Goal: Task Accomplishment & Management: Complete application form

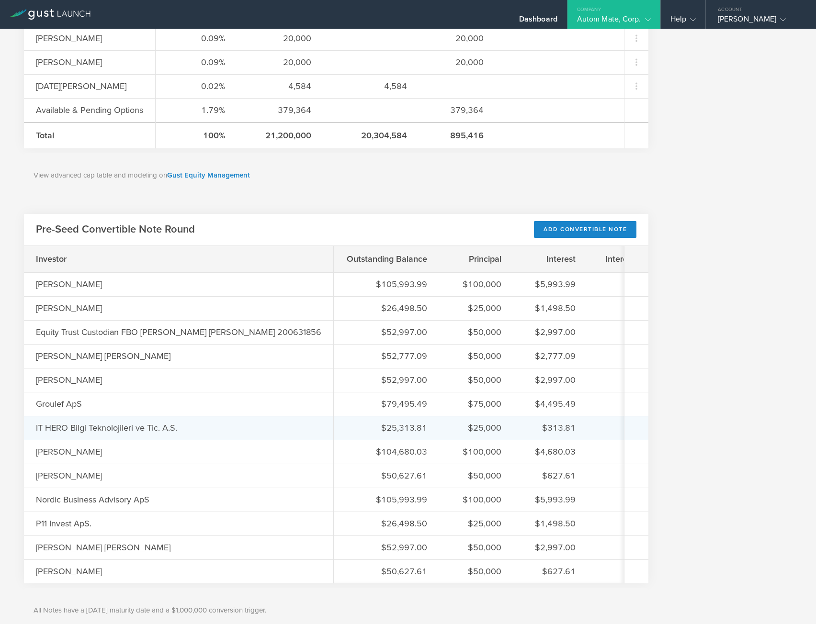
scroll to position [753, 0]
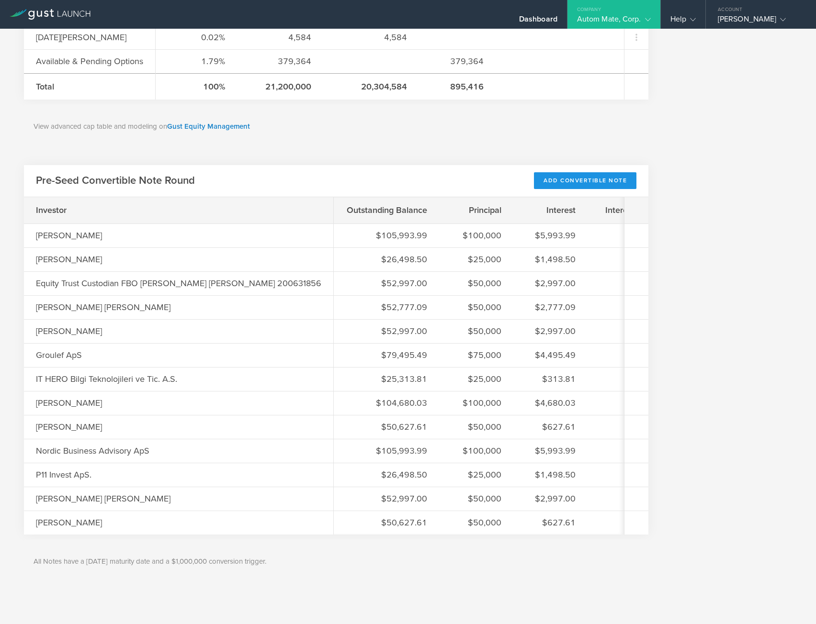
click at [583, 175] on div "Add Convertible Note" at bounding box center [585, 180] width 102 height 17
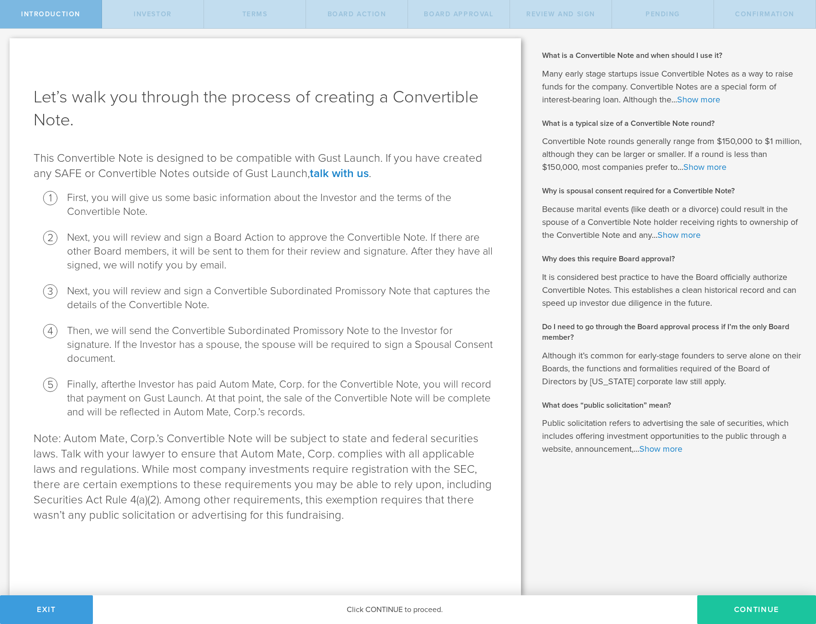
click at [732, 609] on button "Continue" at bounding box center [756, 610] width 119 height 29
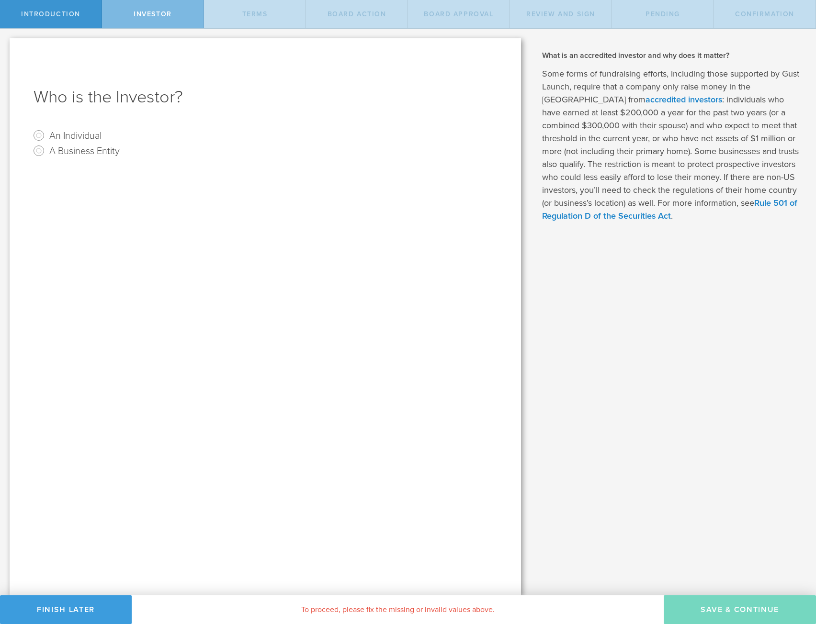
click at [72, 134] on label "An Individual" at bounding box center [75, 135] width 52 height 14
click at [46, 134] on input "An Individual" at bounding box center [38, 135] width 15 height 15
radio input "true"
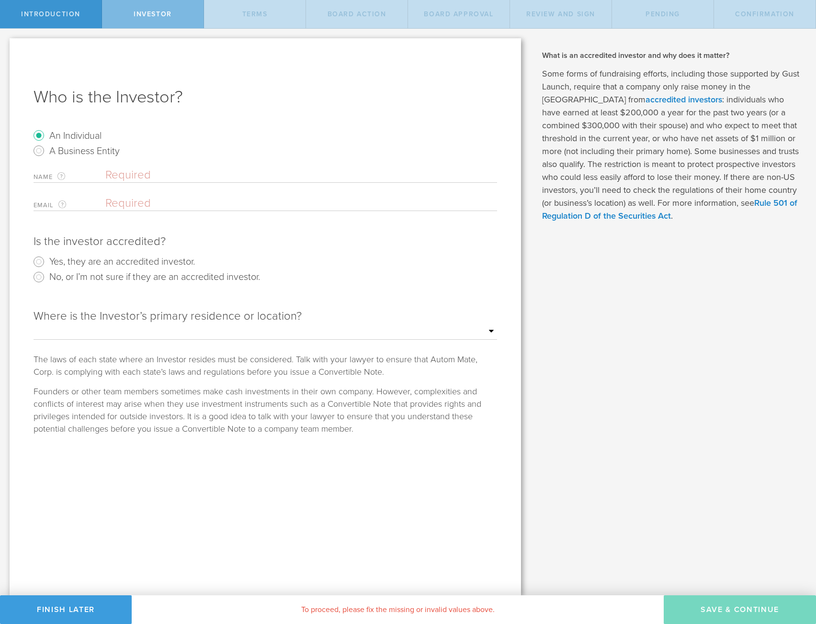
click at [128, 169] on input "text" at bounding box center [301, 175] width 392 height 14
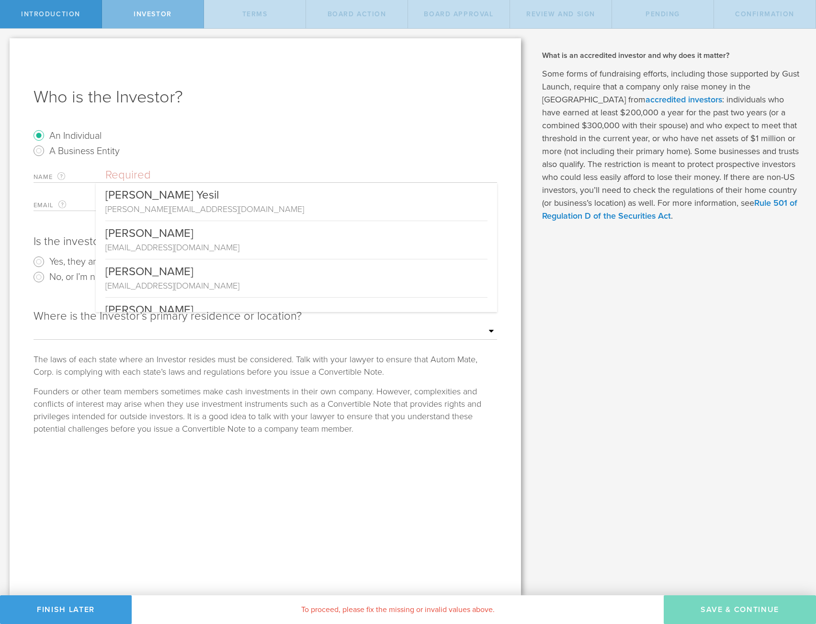
click at [181, 126] on div "Who is the Investor? An Individual A Business Entity Name The first and last na…" at bounding box center [265, 316] width 511 height 557
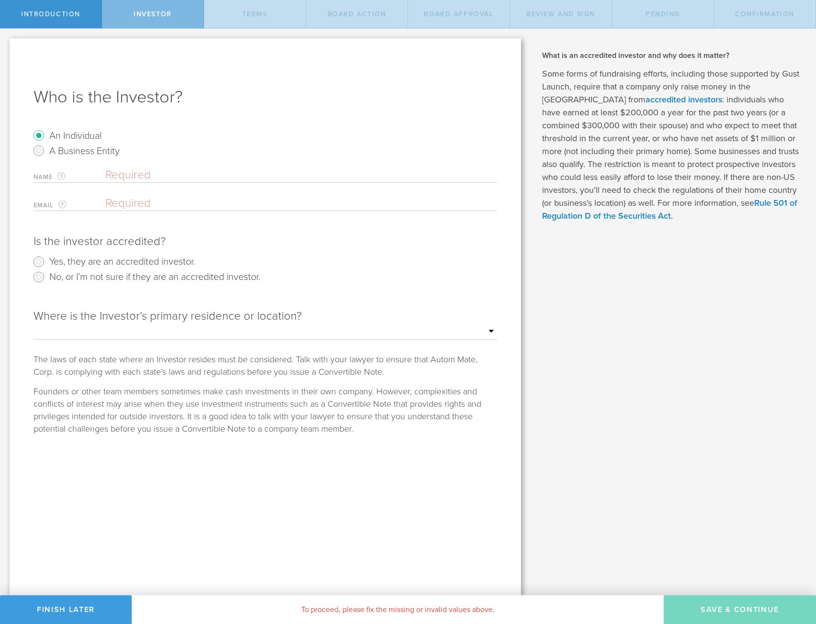
click at [261, 90] on h1 "Who is the Investor?" at bounding box center [265, 97] width 463 height 23
click at [144, 195] on div "Name The first and last name of the person that will be the Convertible Note ho…" at bounding box center [265, 189] width 463 height 43
click at [153, 171] on input "text" at bounding box center [301, 175] width 392 height 14
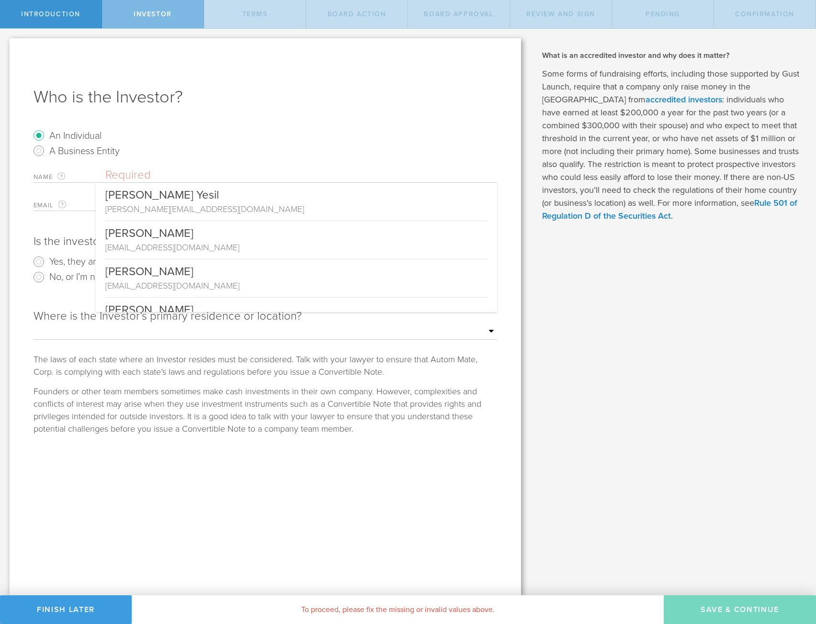
drag, startPoint x: 221, startPoint y: 117, endPoint x: 192, endPoint y: 23, distance: 97.5
click at [221, 116] on div "Who is the Investor? An Individual A Business Entity Name The first and last na…" at bounding box center [265, 316] width 511 height 557
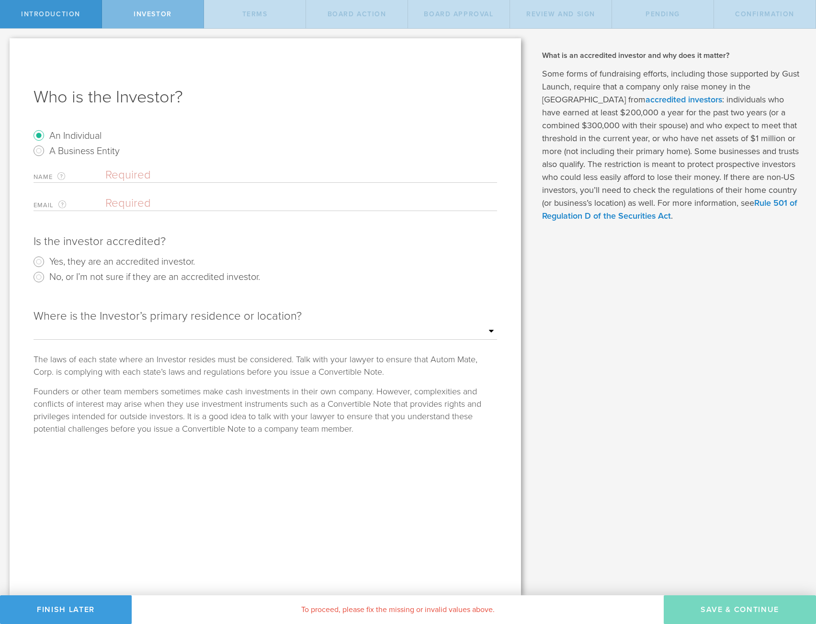
click at [270, 118] on div "Who is the Investor? An Individual A Business Entity Name The first and last na…" at bounding box center [265, 316] width 511 height 557
drag, startPoint x: 170, startPoint y: 210, endPoint x: 169, endPoint y: 188, distance: 22.5
click at [170, 208] on input "email" at bounding box center [298, 203] width 387 height 14
click at [169, 175] on input "text" at bounding box center [301, 175] width 392 height 14
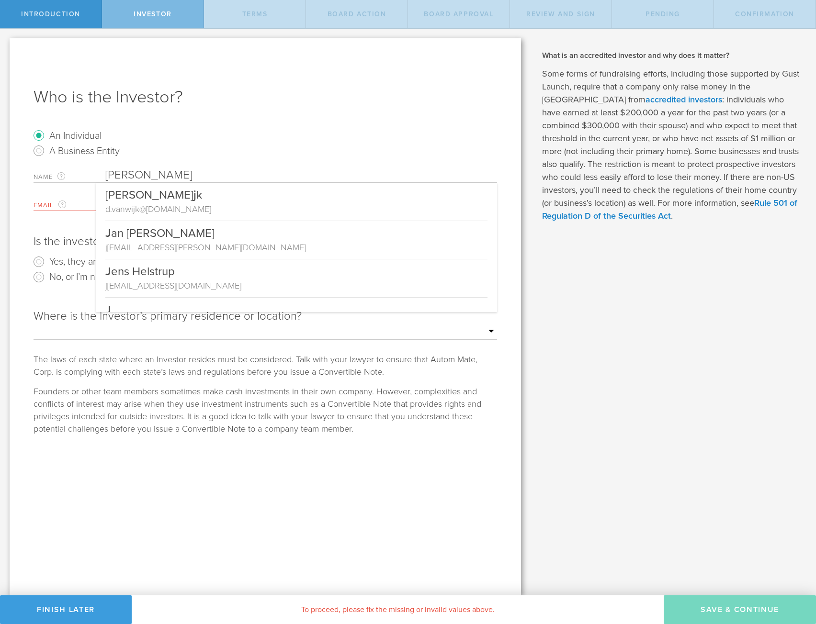
type input "Jan"
click at [225, 147] on radio "A Business Entity" at bounding box center [265, 150] width 463 height 15
click at [146, 169] on input "text" at bounding box center [301, 175] width 392 height 14
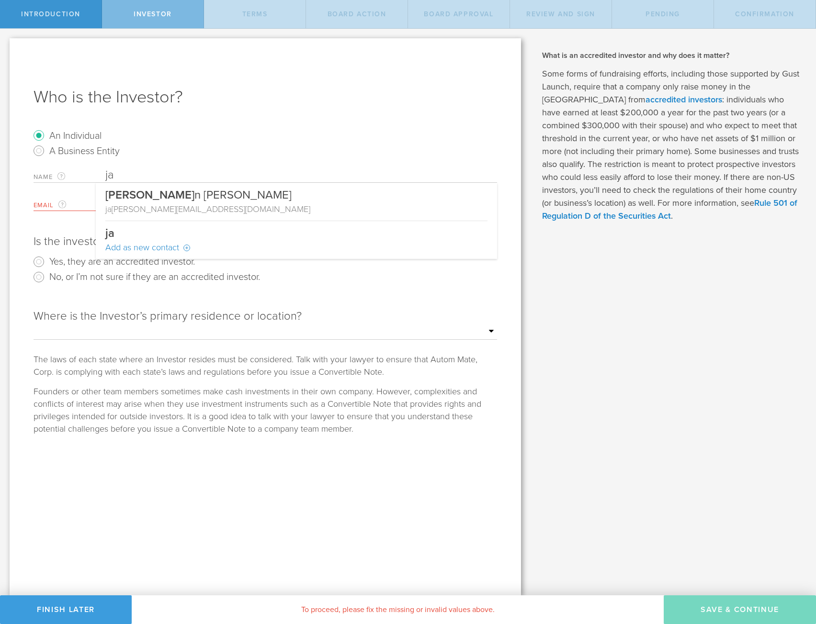
type input "j"
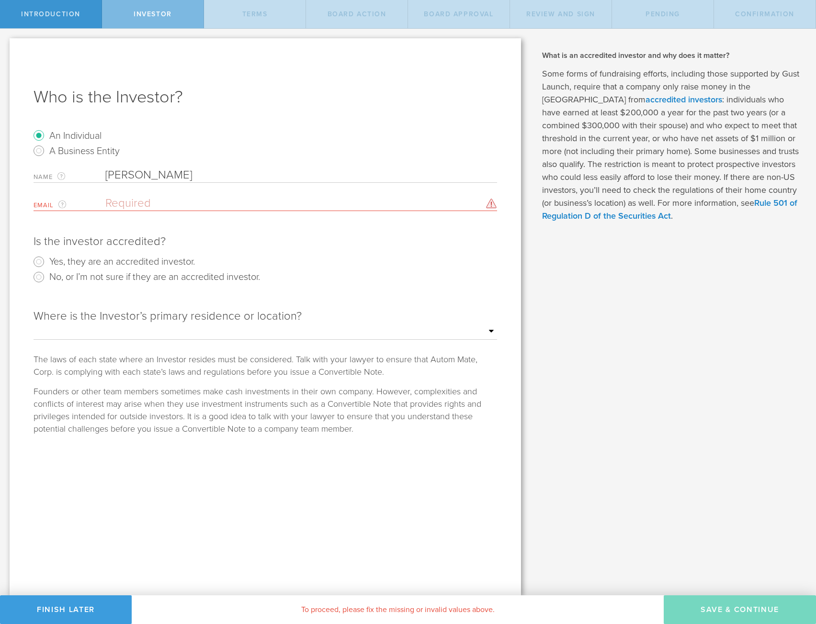
type input "[PERSON_NAME]"
paste input "[EMAIL_ADDRESS][DOMAIN_NAME]"
type input "[EMAIL_ADDRESS][DOMAIN_NAME]"
click at [317, 129] on radio "An Individual" at bounding box center [265, 135] width 463 height 15
click at [110, 263] on label "Yes, they are an accredited investor." at bounding box center [122, 261] width 146 height 14
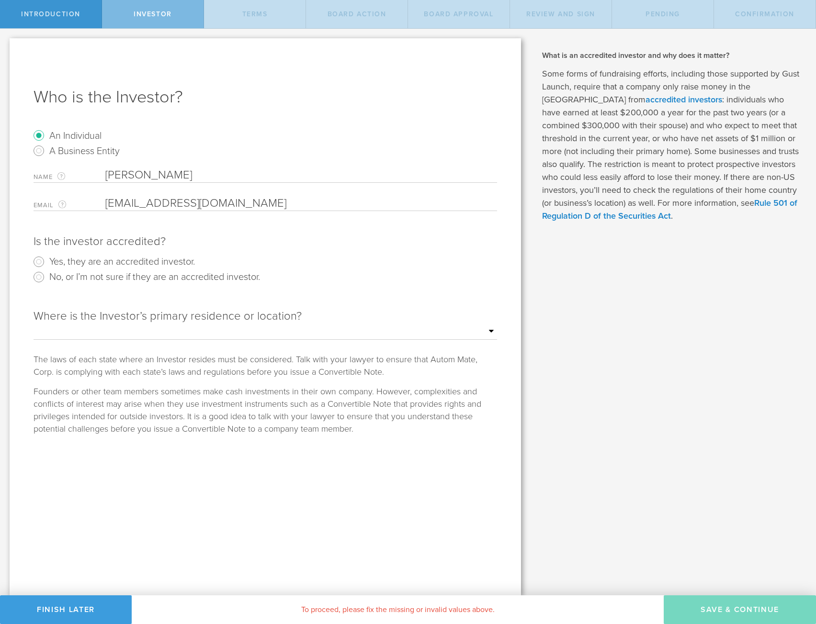
click at [46, 263] on input "Yes, they are an accredited investor." at bounding box center [38, 261] width 15 height 15
radio input "true"
click at [107, 329] on select "Outside of the US Alabama Alaska Arizona Arkansas California Colorado Connectic…" at bounding box center [265, 332] width 463 height 14
select select "string:OUTSIDE"
click at [34, 325] on select "Outside of the US Alabama Alaska Arizona Arkansas California Colorado Connectic…" at bounding box center [265, 332] width 463 height 14
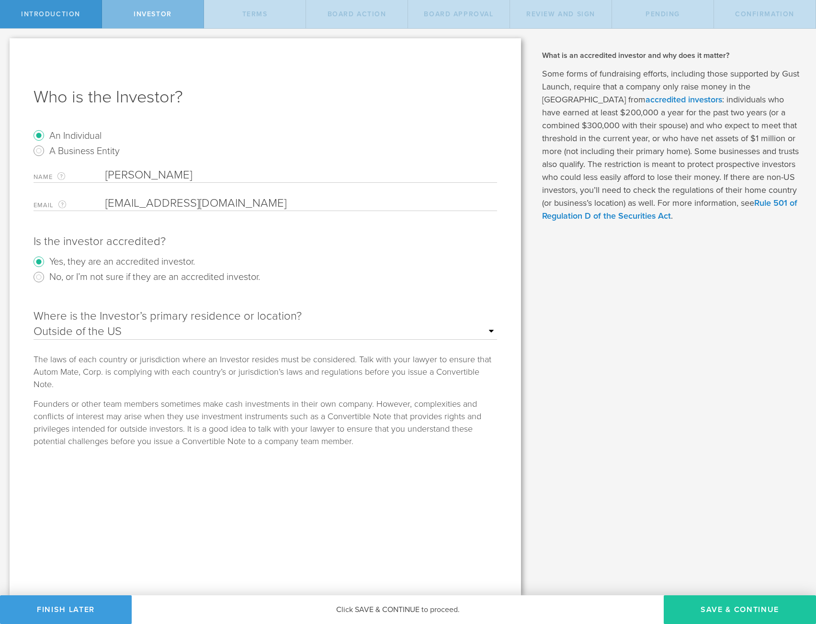
click at [733, 607] on button "Save & Continue" at bounding box center [740, 610] width 152 height 29
type input "8,250,000"
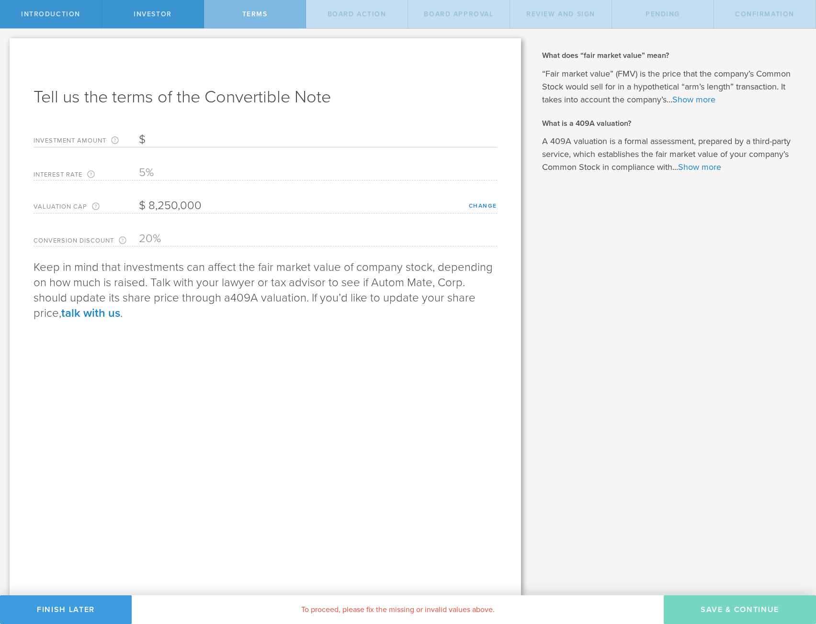
drag, startPoint x: 165, startPoint y: 122, endPoint x: 177, endPoint y: 137, distance: 19.8
click at [171, 130] on div "Tell us the terms of the Convertible Note Investment Amount The amount (in USD)…" at bounding box center [265, 316] width 511 height 557
click at [179, 139] on input "Investment Amount The amount (in USD) that this investor is paying for the Conv…" at bounding box center [318, 140] width 358 height 14
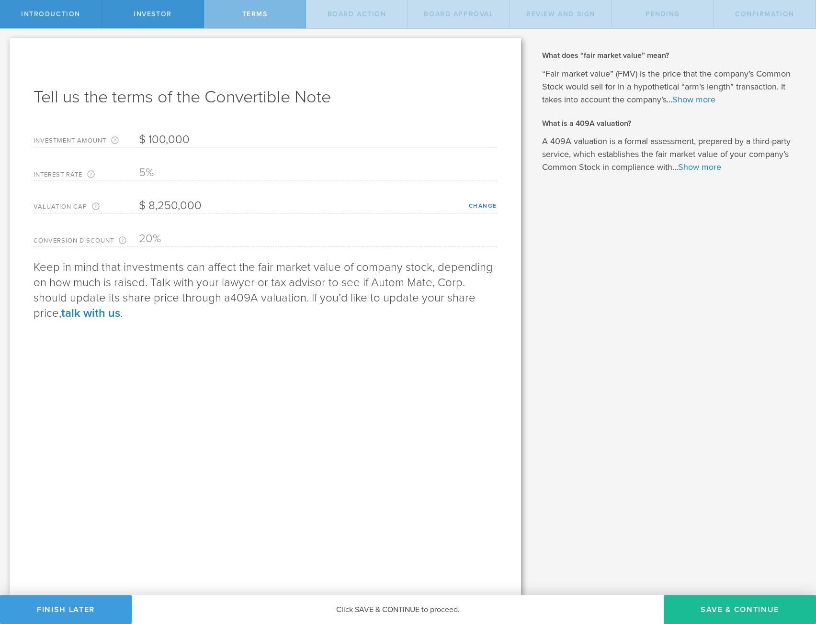
type input "100,000"
click at [299, 419] on div "Tell us the terms of the Convertible Note Investment Amount The amount (in USD)…" at bounding box center [265, 316] width 511 height 557
click at [708, 605] on button "Save & Continue" at bounding box center [740, 610] width 152 height 29
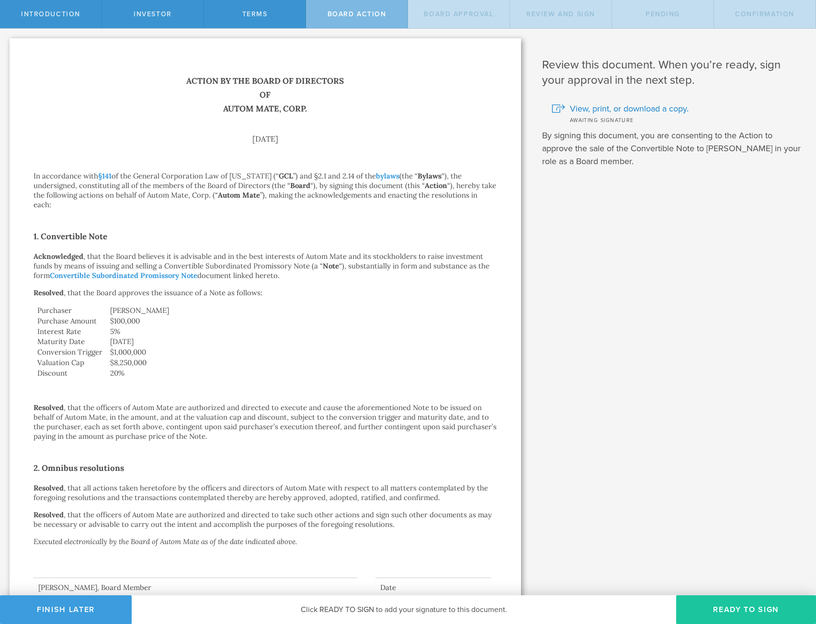
click at [721, 605] on button "Ready to Sign" at bounding box center [746, 610] width 140 height 29
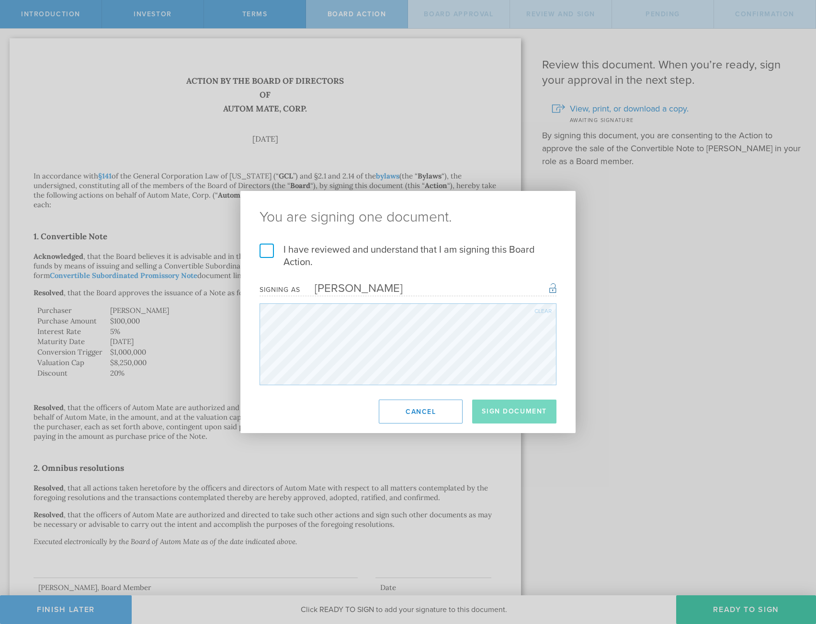
click at [356, 249] on label "I have reviewed and understand that I am signing this Board Action." at bounding box center [407, 256] width 297 height 25
click at [0, 0] on input "I have reviewed and understand that I am signing this Board Action." at bounding box center [0, 0] width 0 height 0
click at [533, 409] on button "Sign Document" at bounding box center [514, 412] width 84 height 24
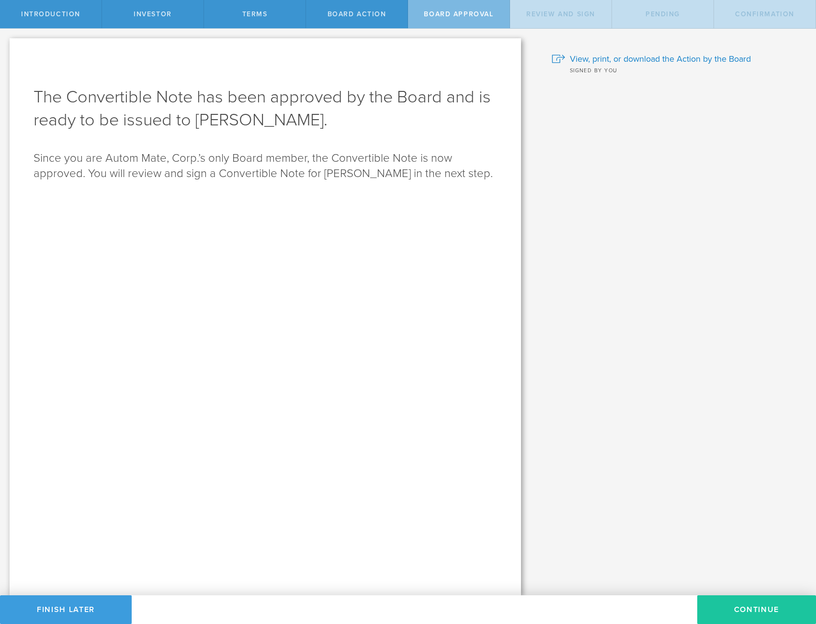
click at [734, 614] on button "Continue" at bounding box center [756, 610] width 119 height 29
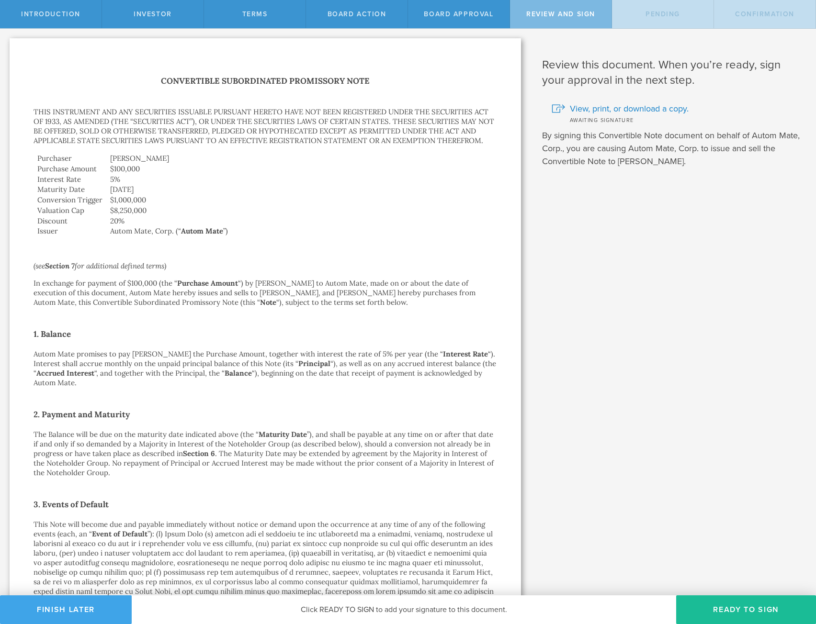
click at [67, 612] on button "Finish Later" at bounding box center [66, 610] width 132 height 29
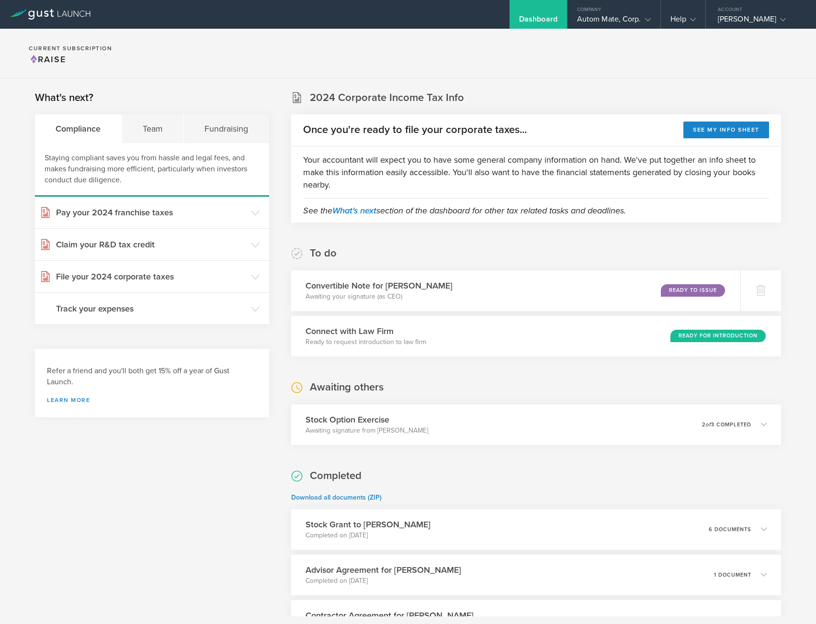
click at [247, 311] on header "Track your expenses" at bounding box center [152, 309] width 234 height 32
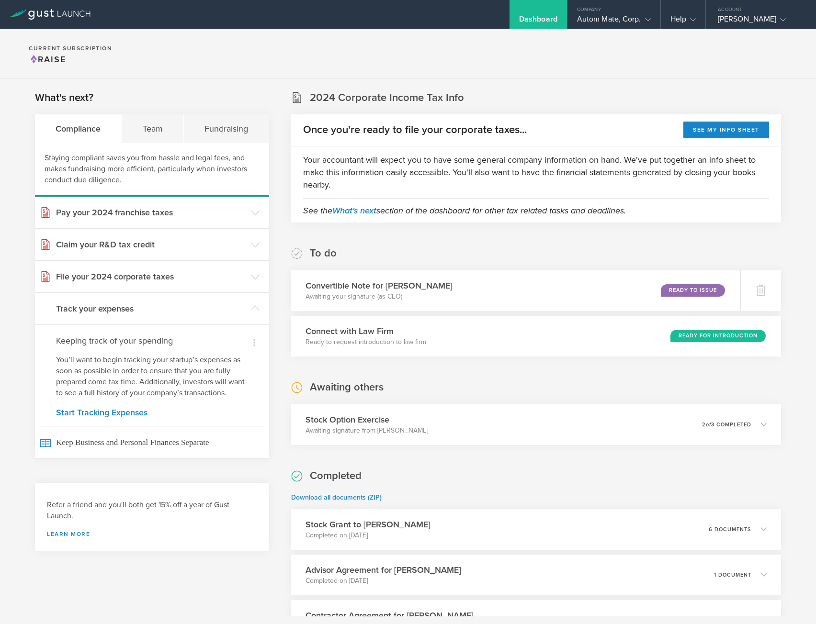
click at [247, 311] on header "Track your expenses" at bounding box center [152, 309] width 234 height 32
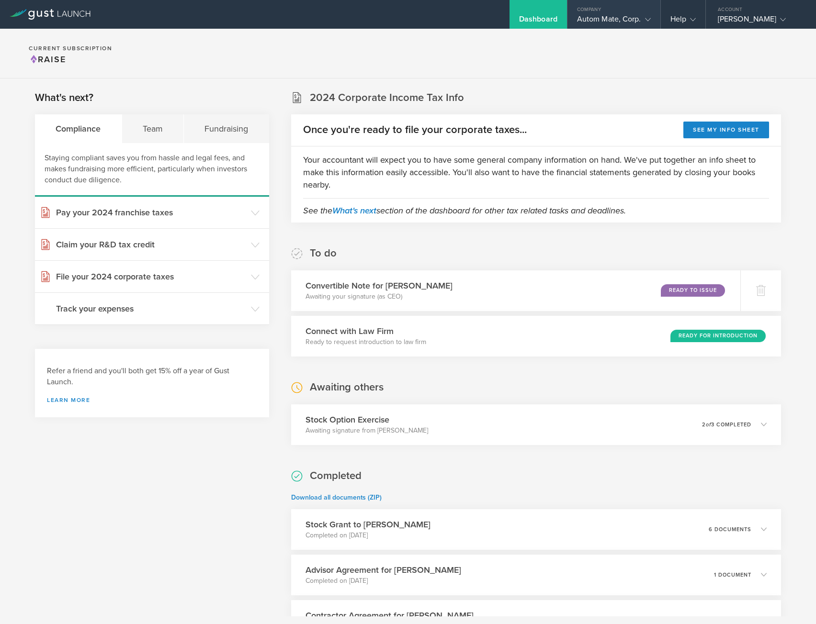
click at [616, 13] on div "Company" at bounding box center [613, 7] width 93 height 14
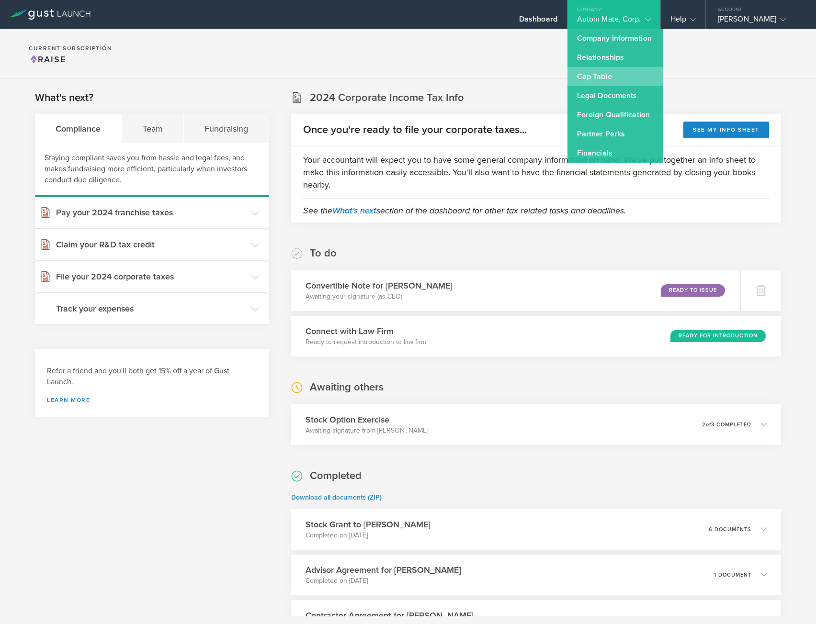
click at [604, 76] on link "Cap Table" at bounding box center [615, 76] width 96 height 19
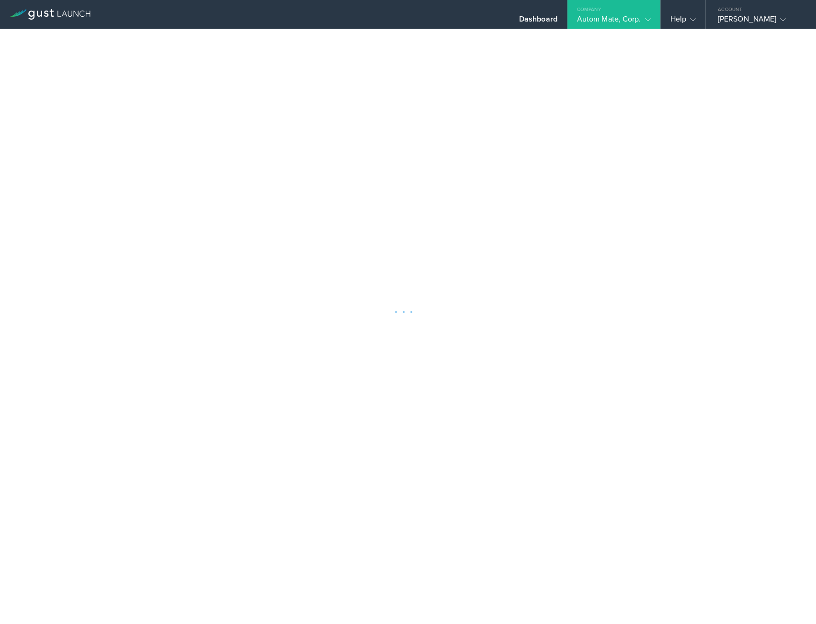
click at [339, 38] on div at bounding box center [408, 312] width 816 height 624
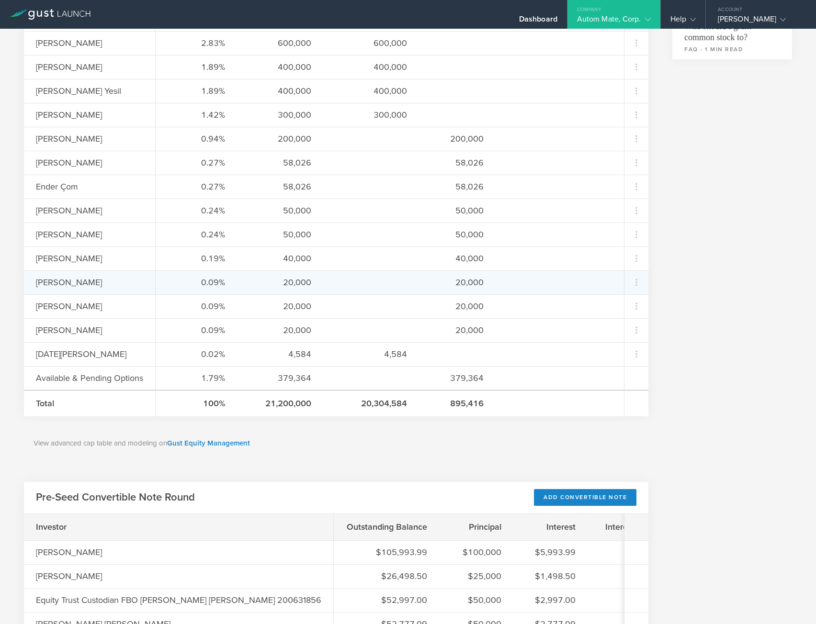
scroll to position [753, 0]
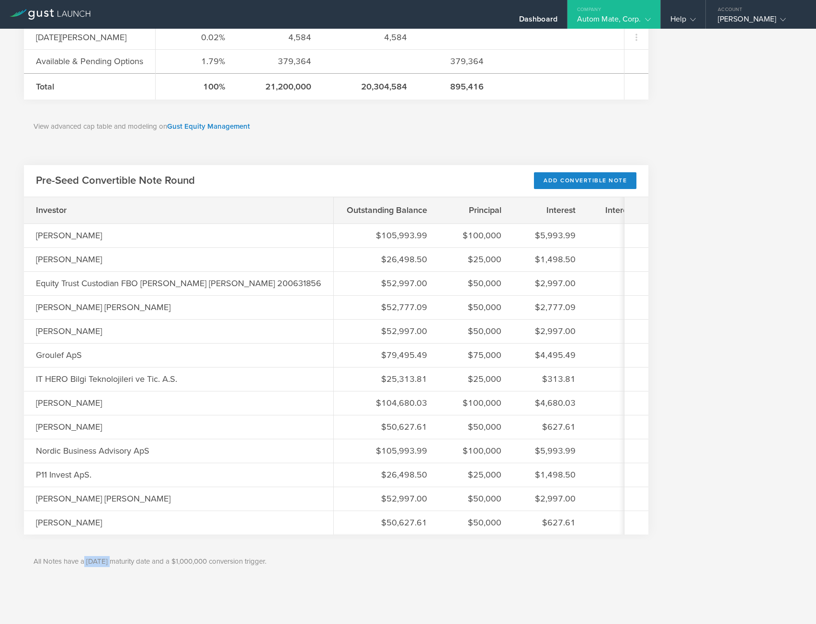
drag, startPoint x: 83, startPoint y: 563, endPoint x: 110, endPoint y: 564, distance: 26.8
click at [110, 564] on p "All Notes have a 6/30/26 maturity date and a $1,000,000 conversion trigger." at bounding box center [336, 561] width 605 height 11
click at [115, 566] on p "All Notes have a 6/30/26 maturity date and a $1,000,000 conversion trigger." at bounding box center [336, 561] width 605 height 11
drag, startPoint x: 456, startPoint y: 136, endPoint x: 479, endPoint y: 137, distance: 23.0
click at [456, 136] on div "View advanced cap table and modeling on Gust Equity Management" at bounding box center [336, 126] width 624 height 45
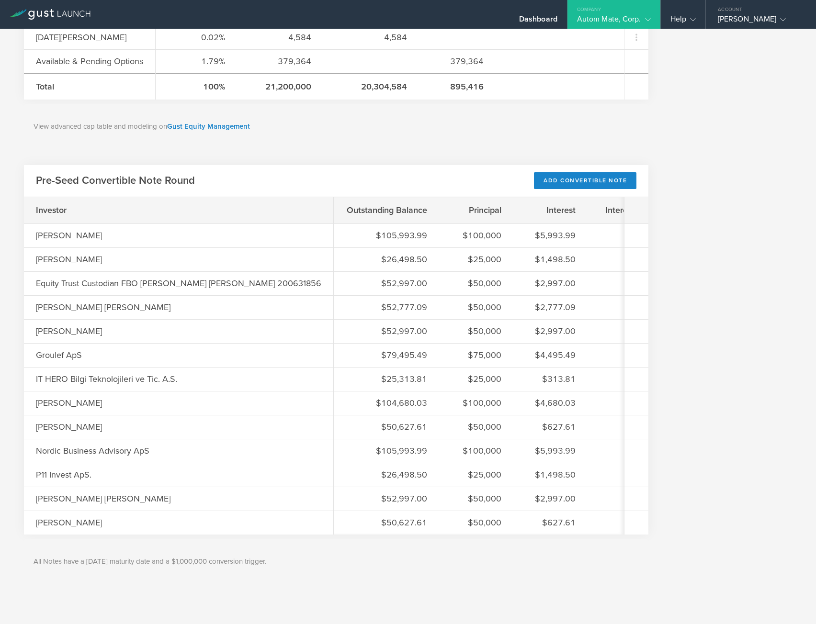
drag, startPoint x: 728, startPoint y: 395, endPoint x: 707, endPoint y: 181, distance: 215.0
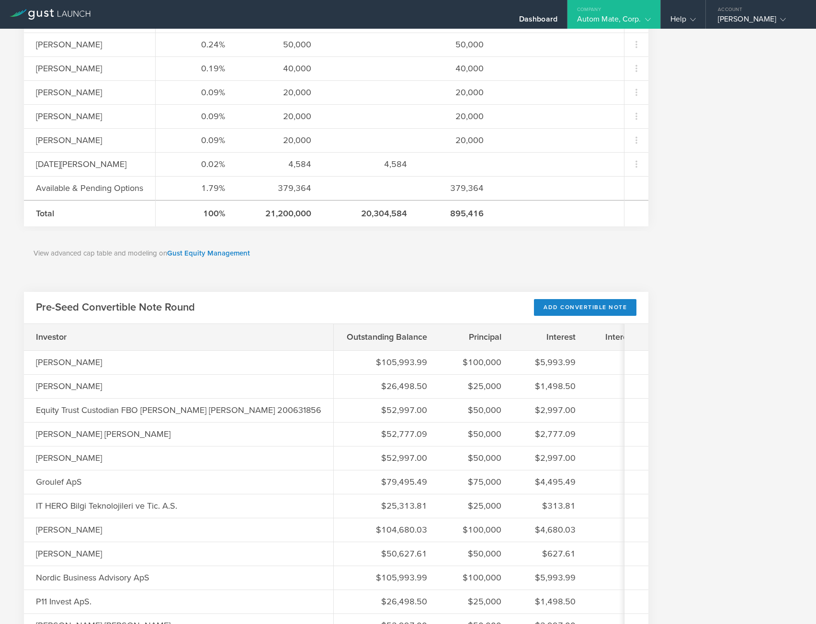
scroll to position [0, 0]
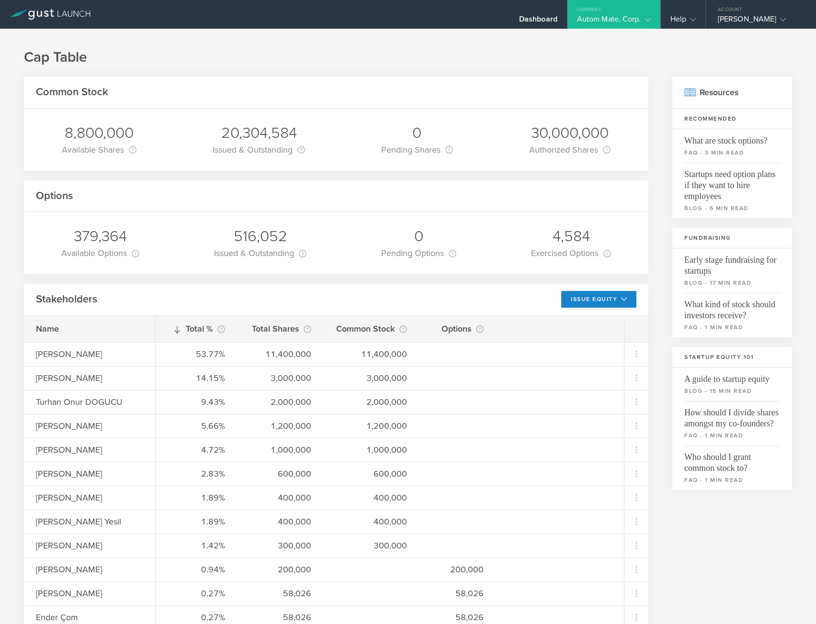
click at [585, 18] on div "Autom Mate, Corp." at bounding box center [614, 21] width 74 height 14
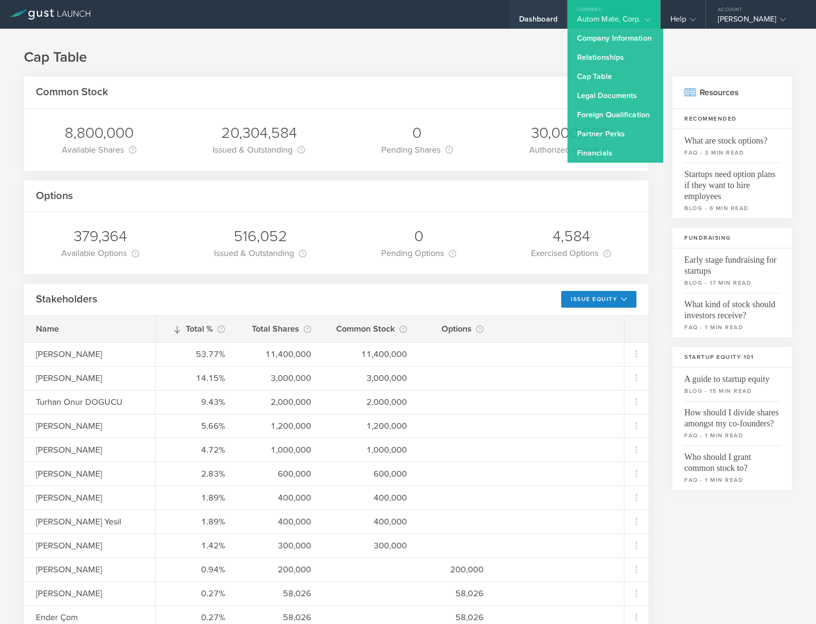
click at [531, 21] on div "Dashboard" at bounding box center [538, 21] width 38 height 14
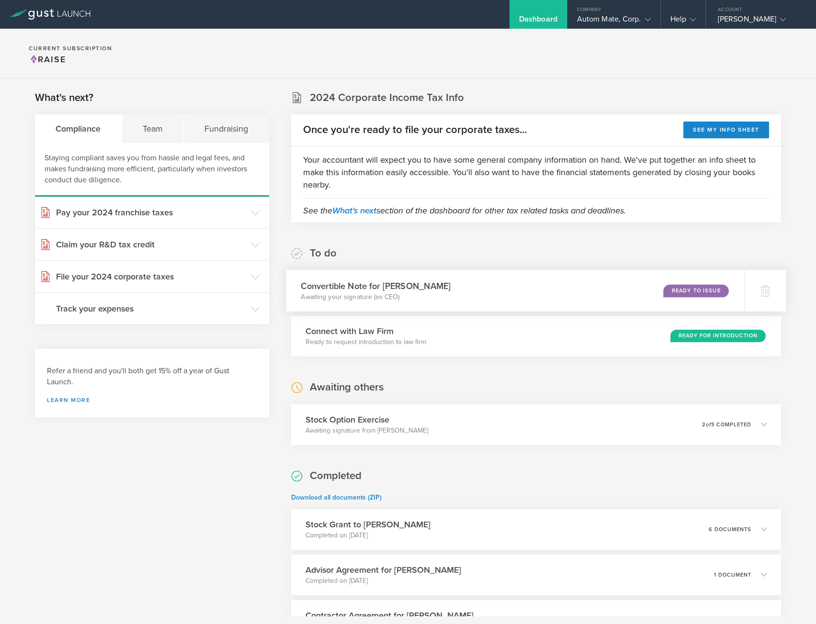
click at [470, 297] on div "Convertible Note for Jan Juul Awaiting your signature (as CEO) Ready to Issue" at bounding box center [515, 291] width 458 height 42
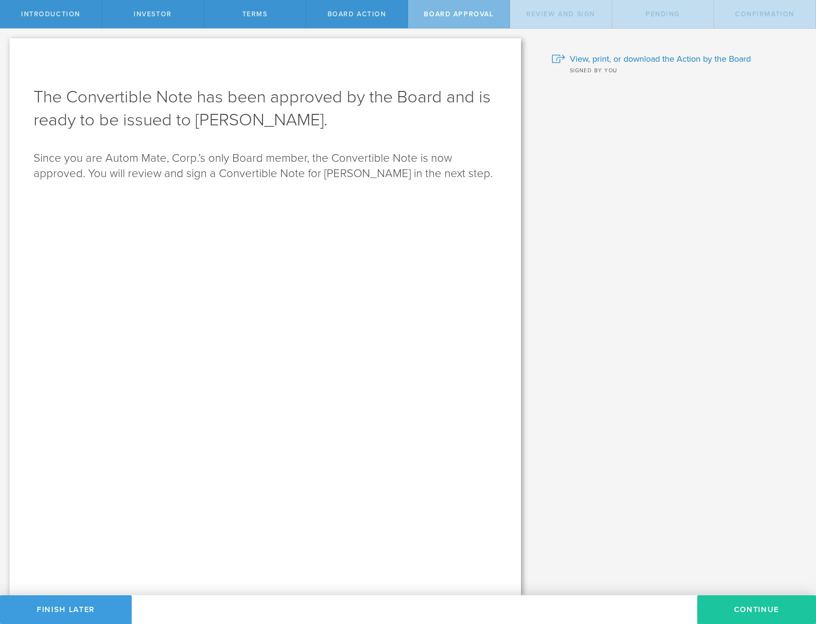
click at [747, 606] on button "Continue" at bounding box center [756, 610] width 119 height 29
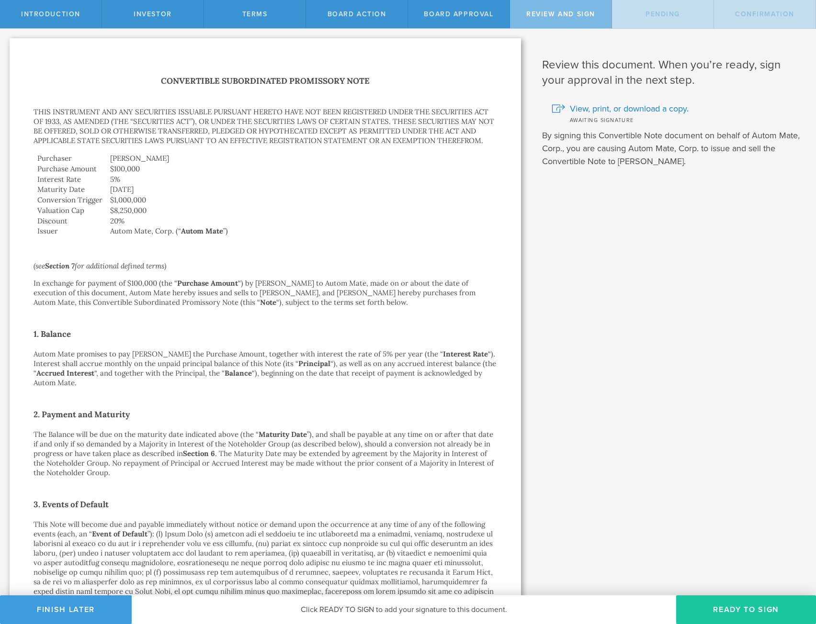
click at [758, 608] on button "Ready to Sign" at bounding box center [746, 610] width 140 height 29
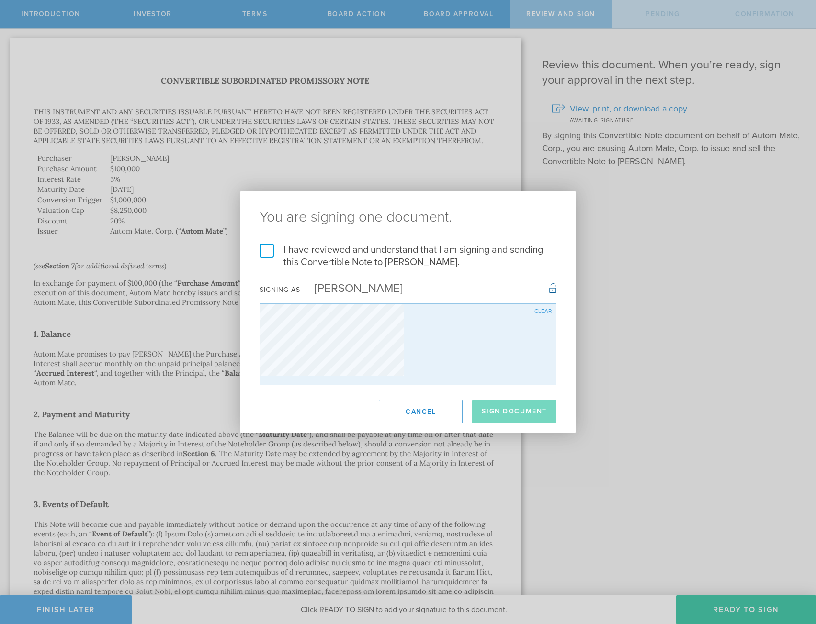
click at [395, 258] on label "I have reviewed and understand that I am signing and sending this Convertible N…" at bounding box center [407, 256] width 297 height 25
click at [0, 0] on input "I have reviewed and understand that I am signing and sending this Convertible N…" at bounding box center [0, 0] width 0 height 0
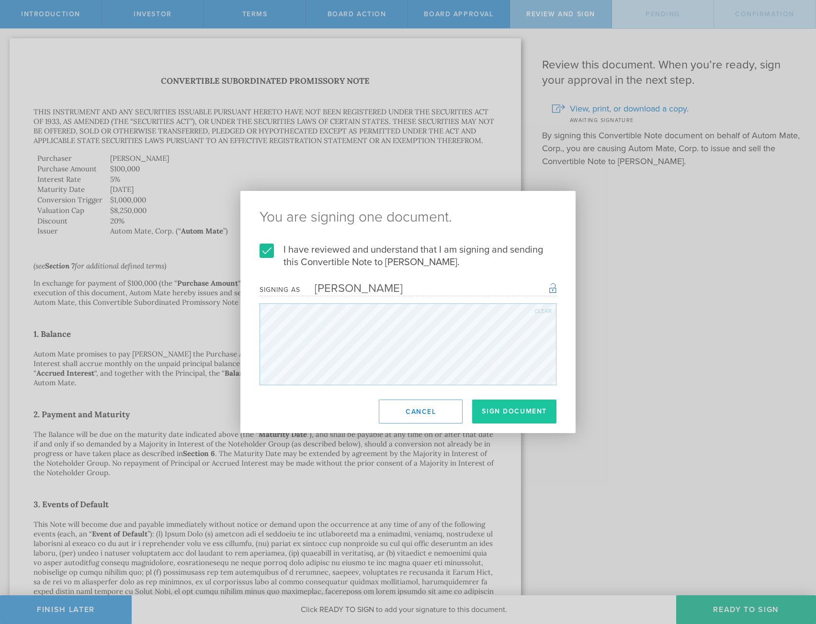
click at [538, 412] on button "Sign Document" at bounding box center [514, 412] width 84 height 24
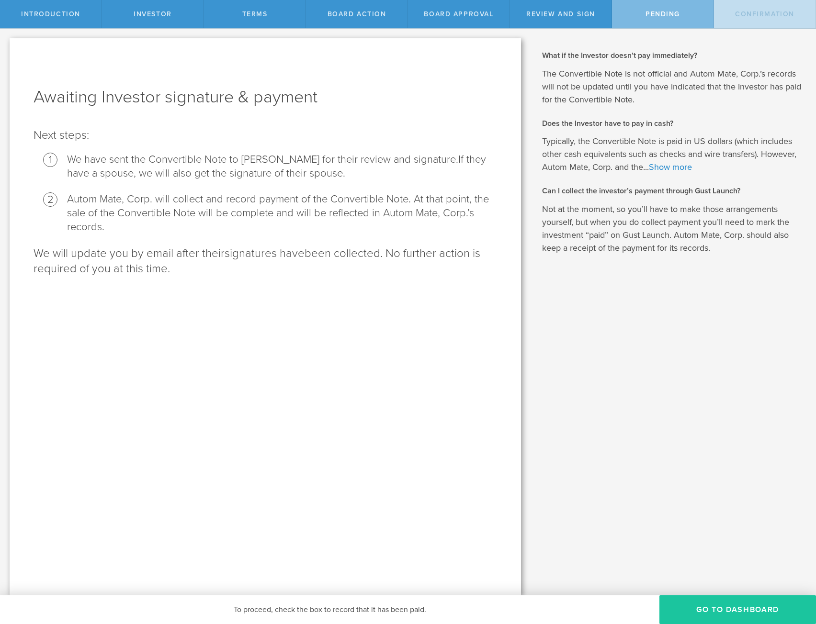
click at [707, 597] on button "Go To Dashboard" at bounding box center [737, 610] width 157 height 29
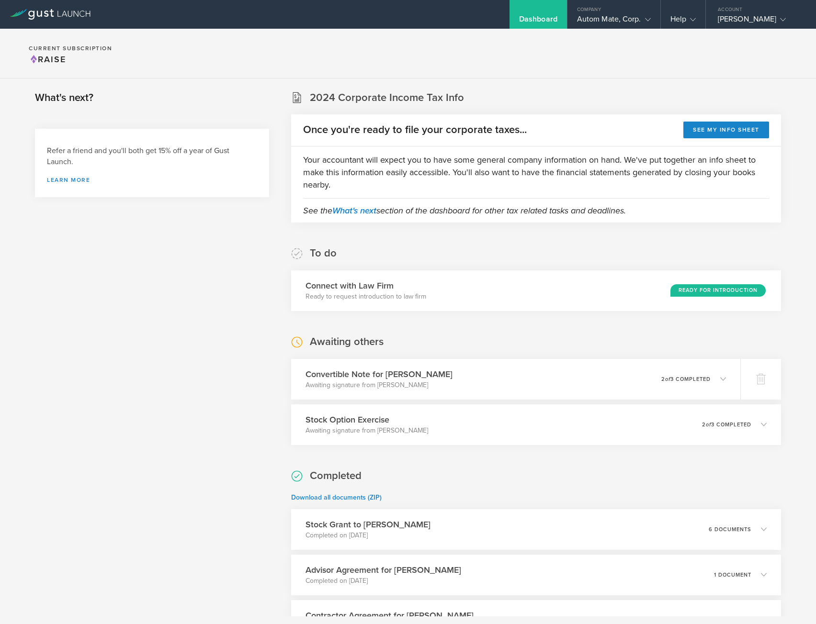
click at [507, 68] on section "Current Subscription Raise" at bounding box center [408, 54] width 816 height 50
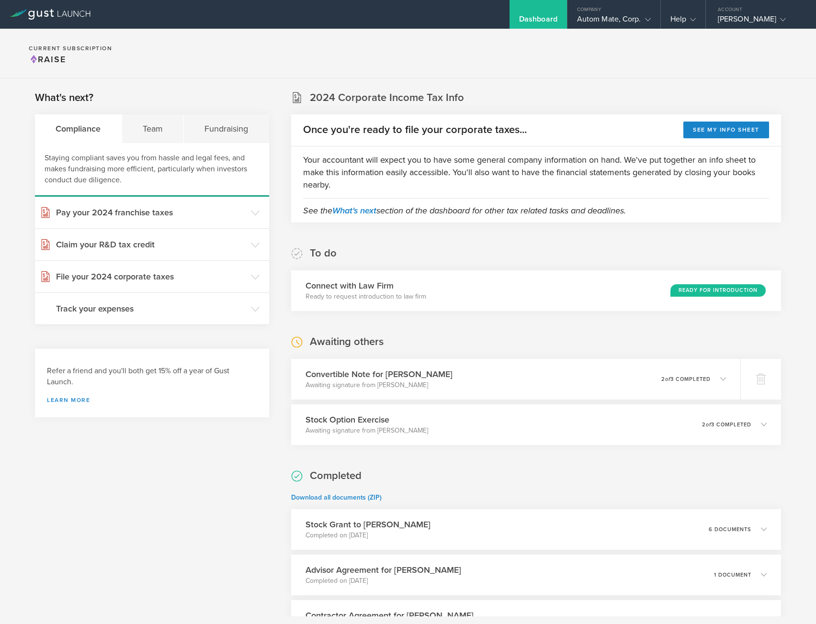
click at [507, 68] on section "Current Subscription Raise" at bounding box center [408, 54] width 816 height 50
click at [406, 52] on section "Current Subscription Raise" at bounding box center [408, 54] width 816 height 50
